Goal: Task Accomplishment & Management: Manage account settings

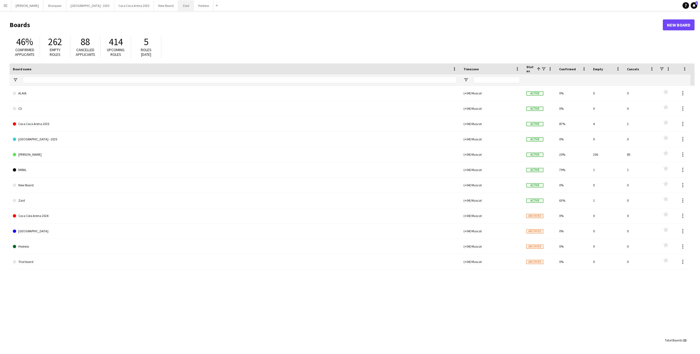
click at [178, 6] on button "Zaid Close" at bounding box center [186, 5] width 16 height 11
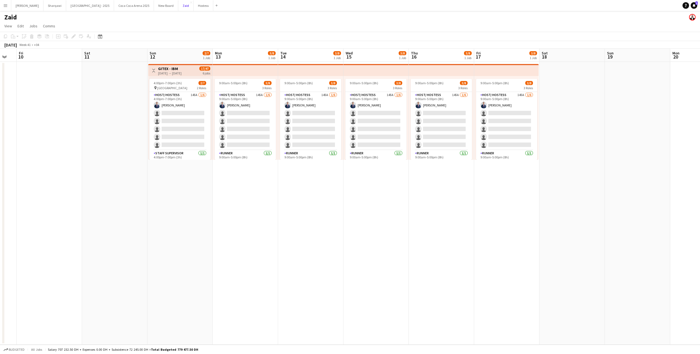
scroll to position [0, 179]
click at [170, 126] on app-card-role "Host/ Hostess 145A 1/6 4:00pm-7:00pm (3h) Mohammad Al Taweel single-neutral-act…" at bounding box center [179, 121] width 61 height 58
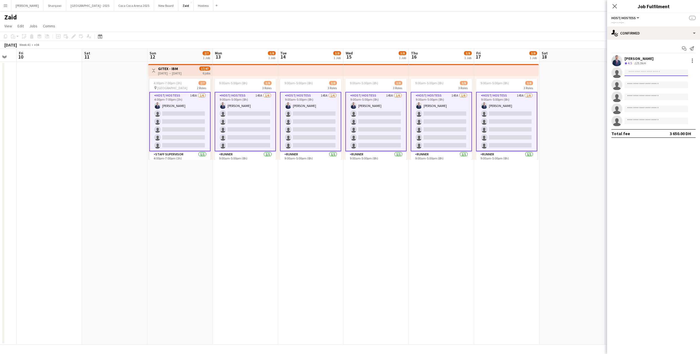
click at [650, 71] on input at bounding box center [656, 72] width 63 height 7
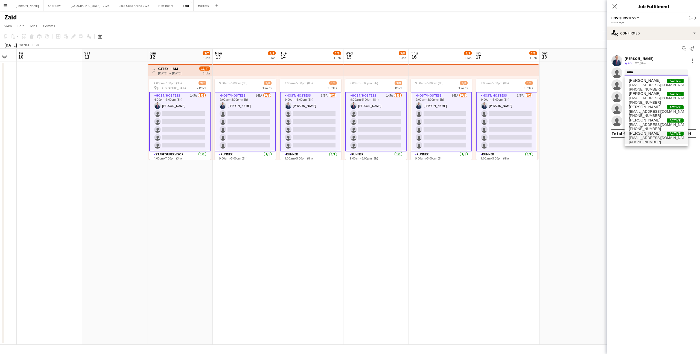
type input "*****"
click at [658, 132] on span "Yamen Zayegh Active" at bounding box center [656, 133] width 55 height 5
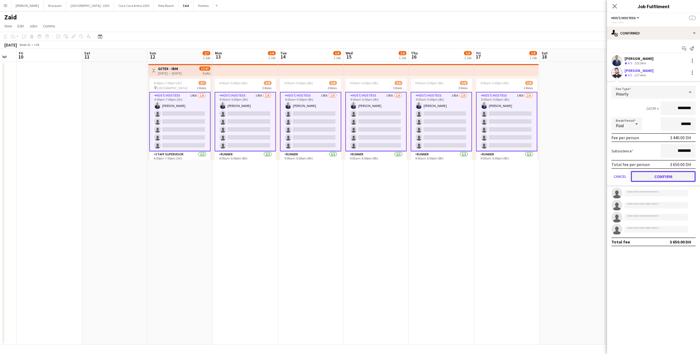
click at [669, 175] on button "Confirm" at bounding box center [663, 176] width 65 height 11
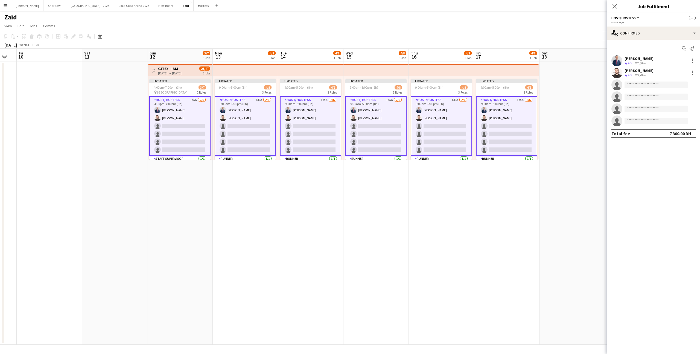
click at [557, 172] on app-date-cell at bounding box center [572, 203] width 65 height 283
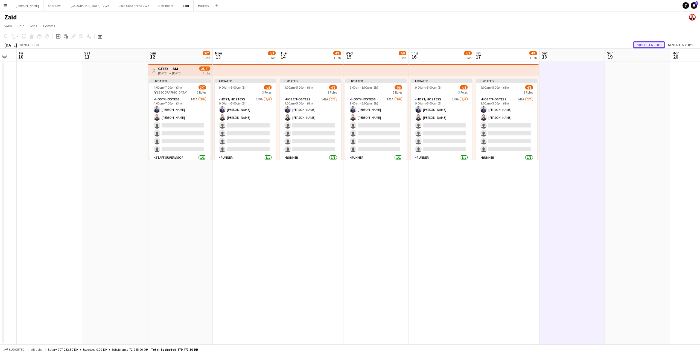
click at [644, 43] on button "Publish 6 jobs" at bounding box center [649, 44] width 31 height 7
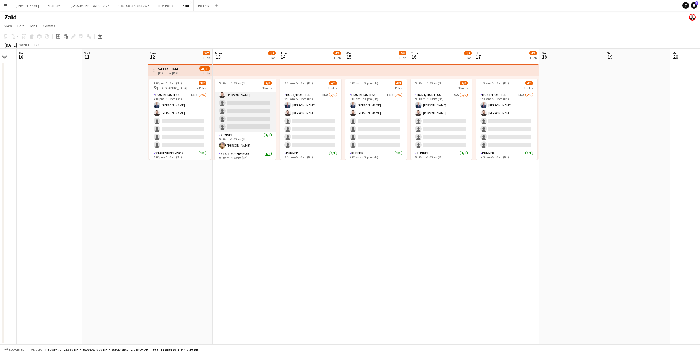
scroll to position [19, 0]
click at [72, 4] on button "Etihad Arena - 2025 Close" at bounding box center [90, 5] width 48 height 11
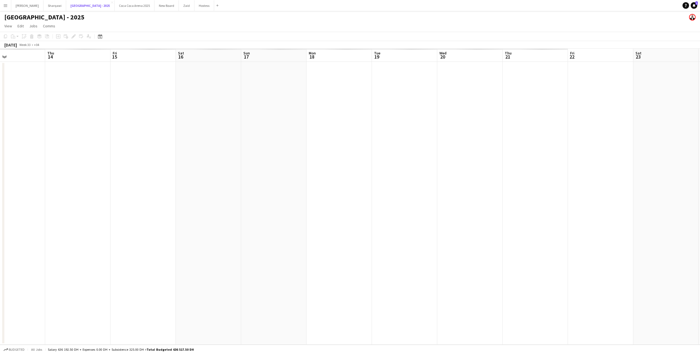
scroll to position [0, 168]
click at [115, 8] on button "Coca Coca Arena 2025 Close" at bounding box center [135, 5] width 40 height 11
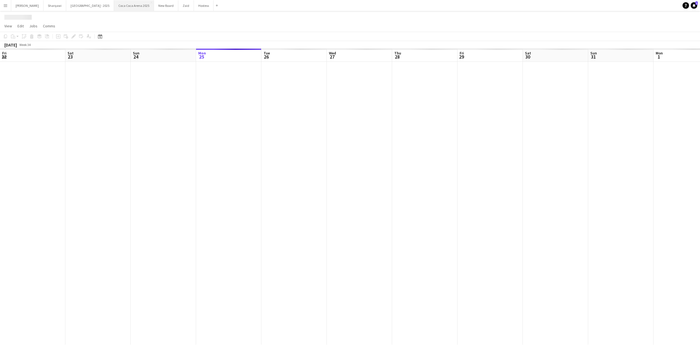
scroll to position [0, 131]
